Goal: Find contact information: Obtain details needed to contact an individual or organization

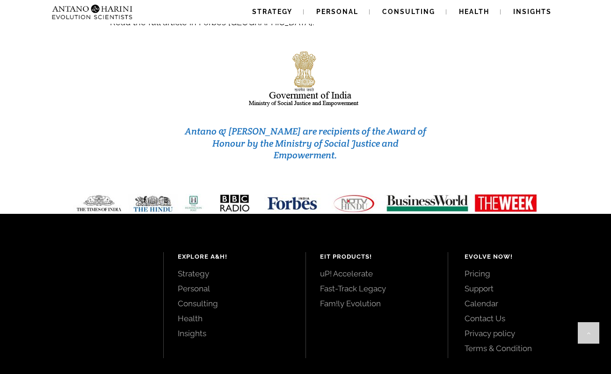
scroll to position [3987, 0]
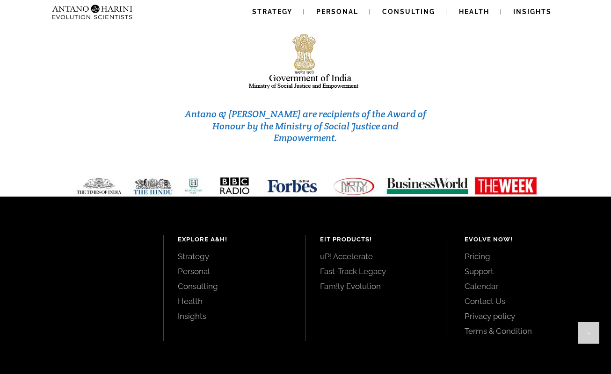
click at [493, 296] on link "Contact Us" at bounding box center [526, 301] width 125 height 10
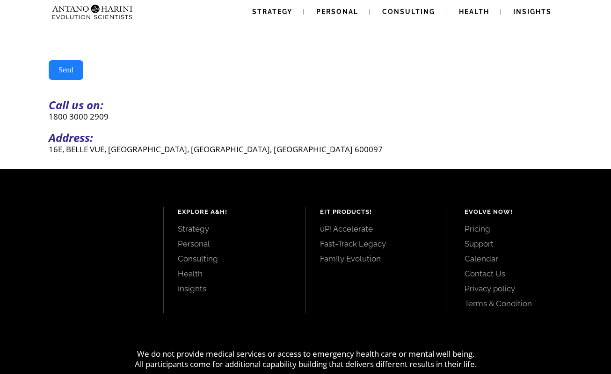
scroll to position [244, 0]
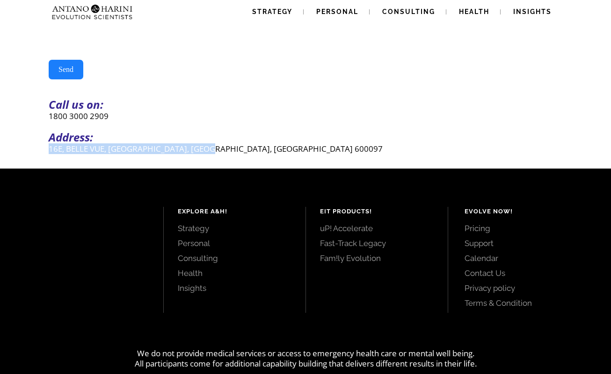
drag, startPoint x: 49, startPoint y: 152, endPoint x: 216, endPoint y: 154, distance: 167.4
click at [216, 154] on p "16E, BELLE VUE, CASUARINA DRIVE, CHENNAI, TAMILNADU 600097" at bounding box center [305, 149] width 513 height 11
copy p "16E, BELLE VUE, CASUARINA DRIVE, CHENNAI"
click at [327, 105] on p "Call us on:" at bounding box center [305, 104] width 513 height 11
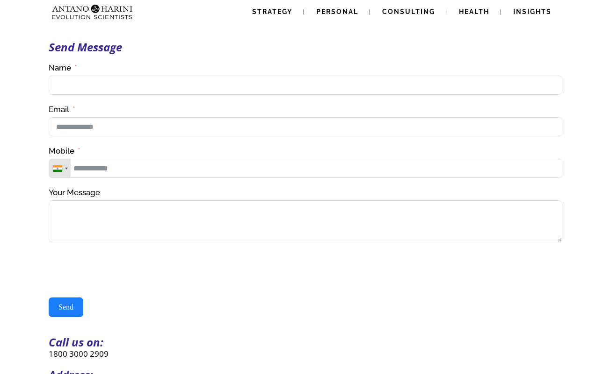
scroll to position [0, 0]
